Goal: Submit feedback/report problem: Submit feedback/report problem

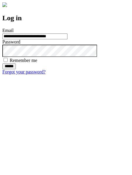
type input "**********"
click at [16, 69] on input "******" at bounding box center [9, 67] width 14 height 6
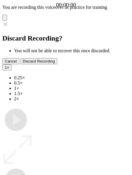
type input "**********"
